Goal: Transaction & Acquisition: Purchase product/service

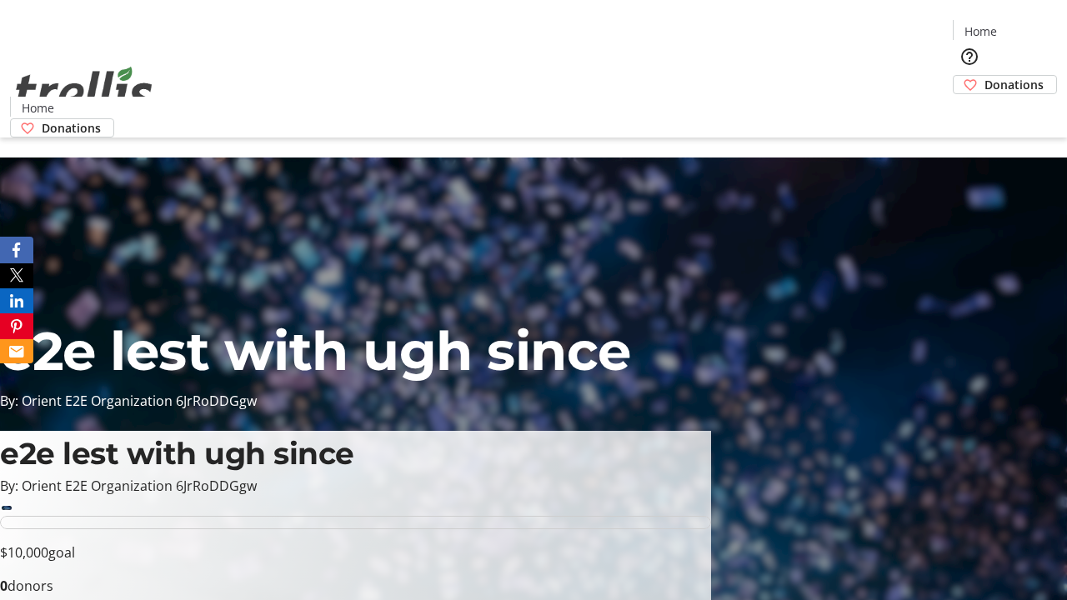
click at [984, 76] on span "Donations" at bounding box center [1013, 85] width 59 height 18
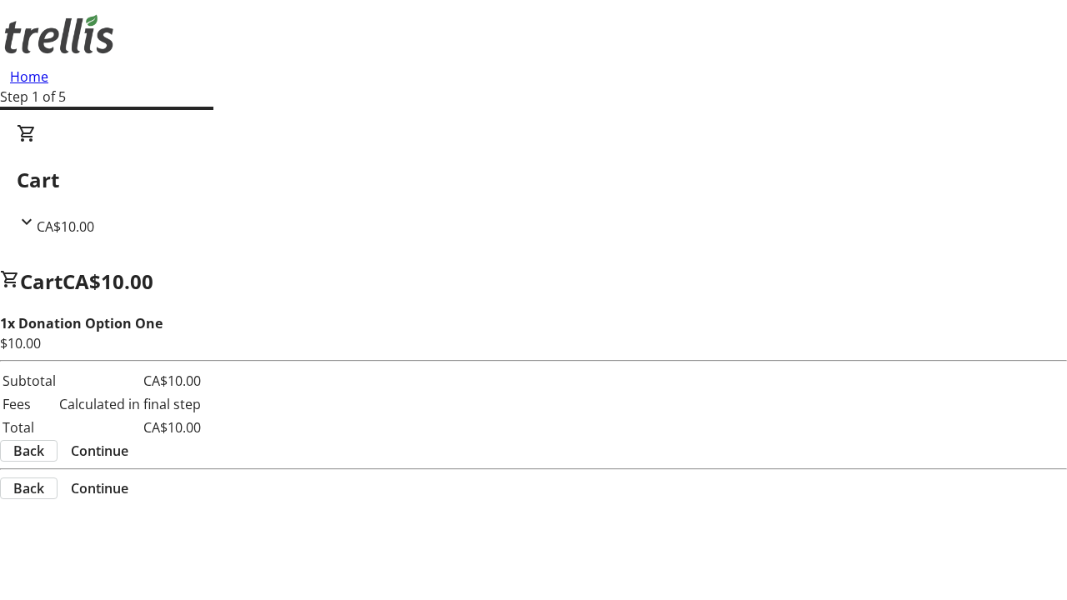
select select "CA"
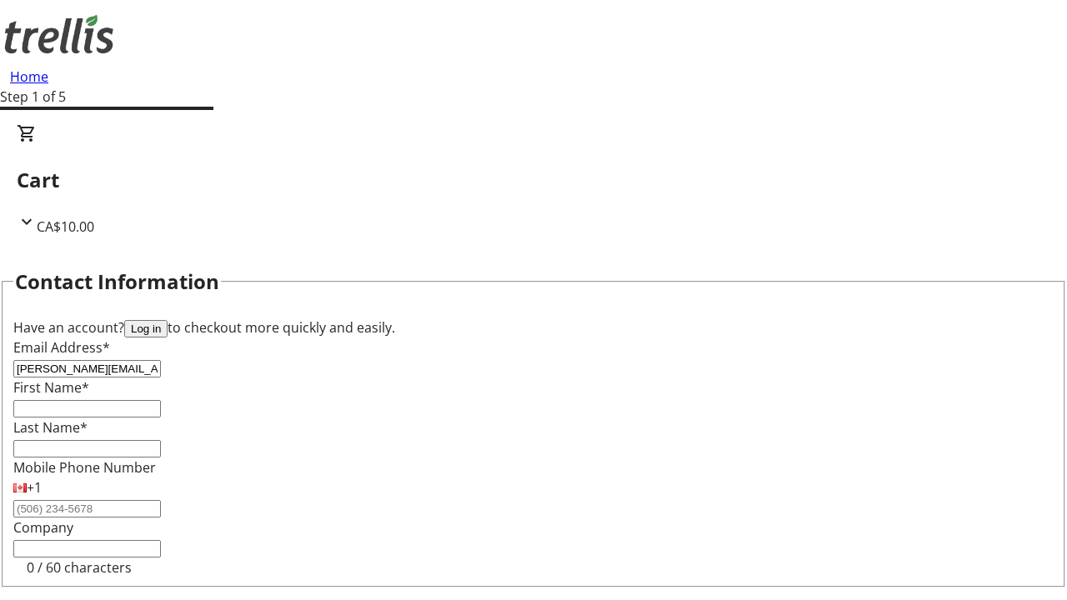
type input "[PERSON_NAME][EMAIL_ADDRESS][DOMAIN_NAME]"
type input "[PERSON_NAME]"
type input "[STREET_ADDRESS][PERSON_NAME]"
type input "Kelowna"
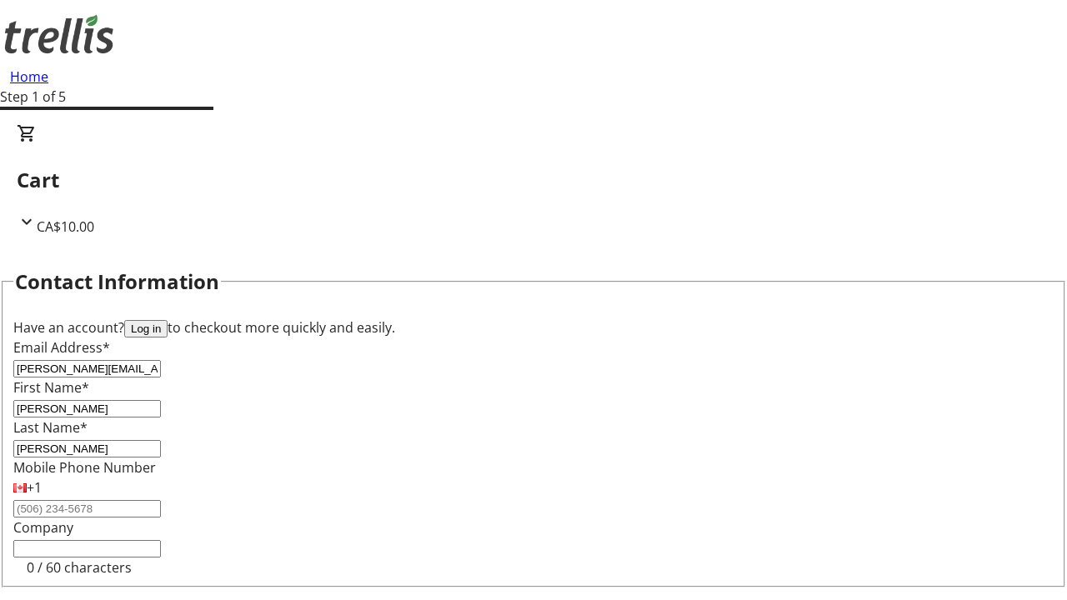
select select "BC"
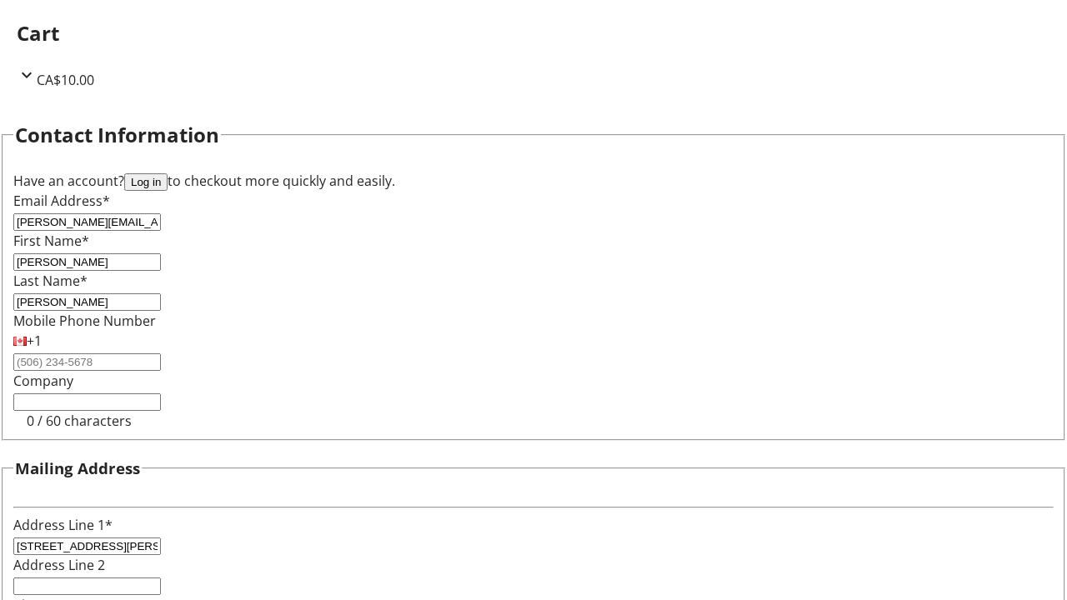
type input "Kelowna"
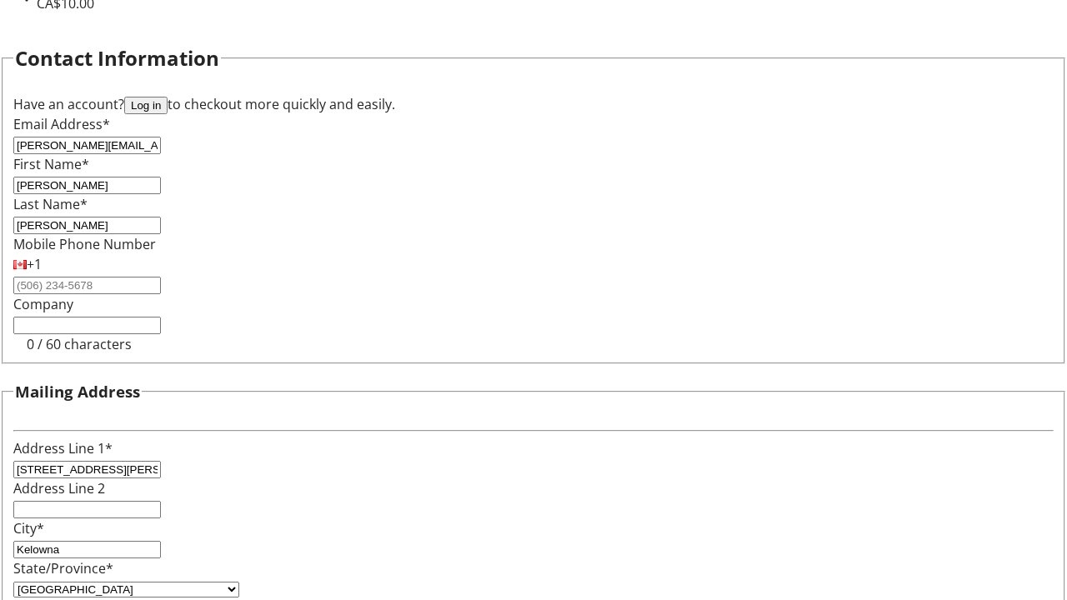
type input "V1Y 0C2"
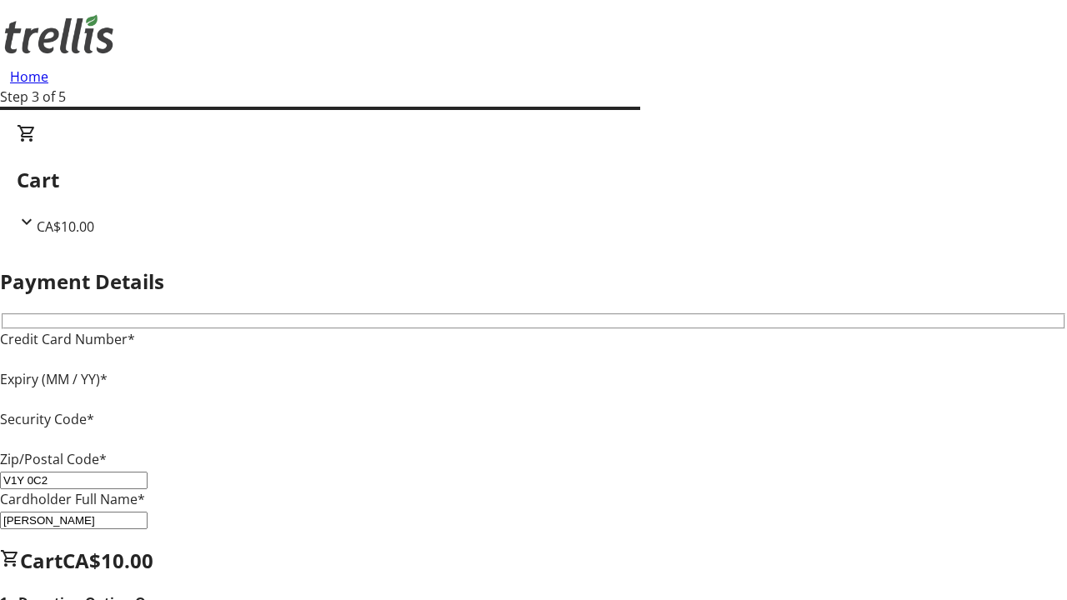
type input "V1Y 0C2"
